Goal: Information Seeking & Learning: Learn about a topic

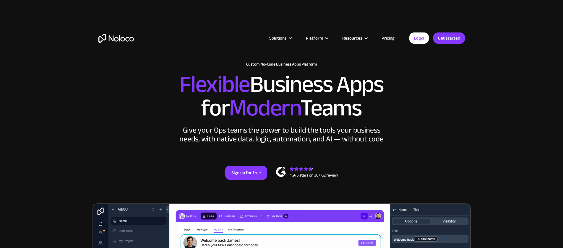
drag, startPoint x: 542, startPoint y: 156, endPoint x: 536, endPoint y: 152, distance: 7.5
click at [542, 156] on section "New: Connect Noloco to Stripe Custom No-Code Business Apps Platform Flexible Bu…" at bounding box center [281, 236] width 563 height 473
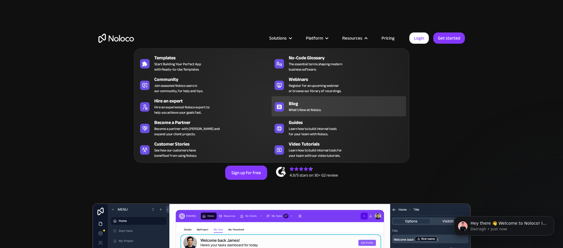
click at [331, 112] on div "Blog What's New at Noloco." at bounding box center [346, 106] width 114 height 12
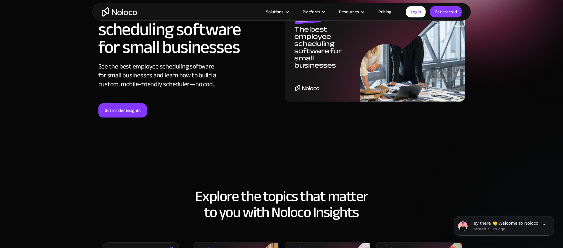
scroll to position [28, 0]
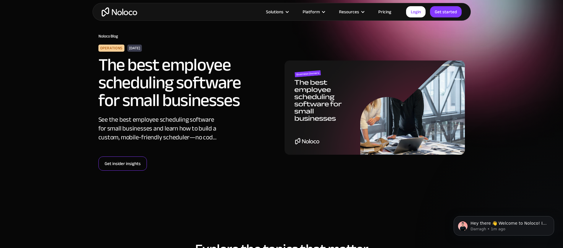
click at [141, 165] on link "Get insider insights" at bounding box center [122, 164] width 48 height 14
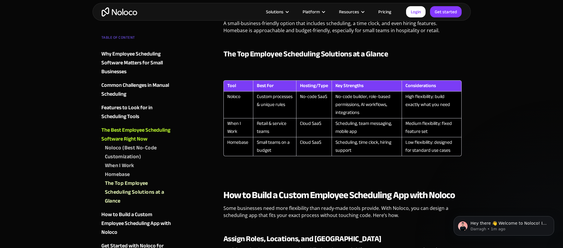
scroll to position [945, 0]
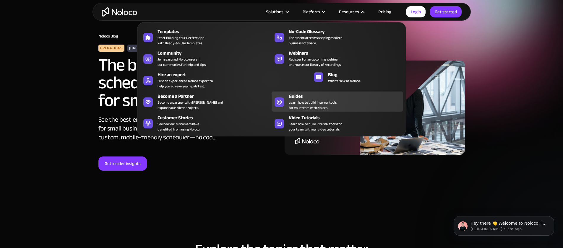
click at [327, 110] on span "Learn how to build internal tools for your team with Noloco." at bounding box center [313, 105] width 48 height 11
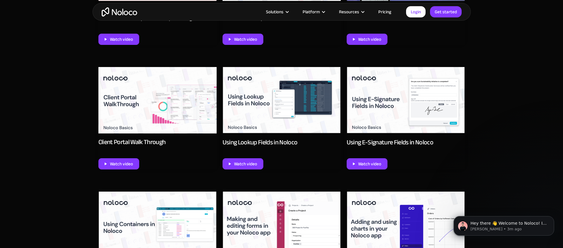
scroll to position [427, 0]
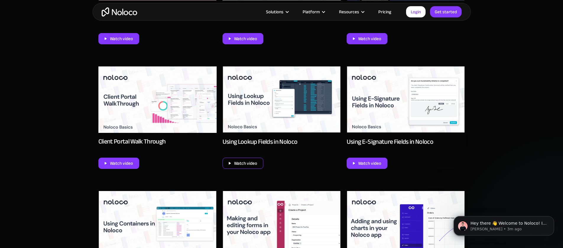
click at [249, 167] on div "Watch video" at bounding box center [245, 163] width 23 height 8
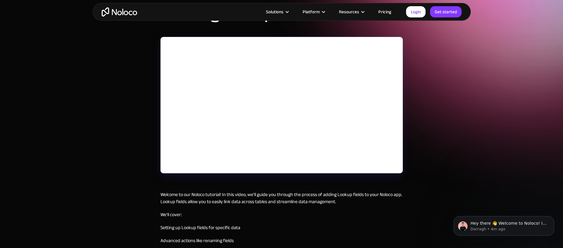
scroll to position [66, 0]
